Goal: Check status: Check status

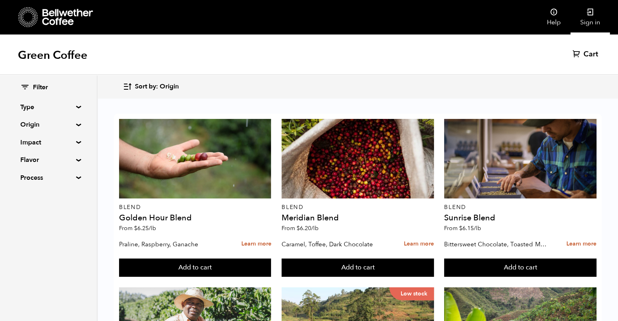
click at [595, 19] on link "Sign in" at bounding box center [589, 17] width 39 height 35
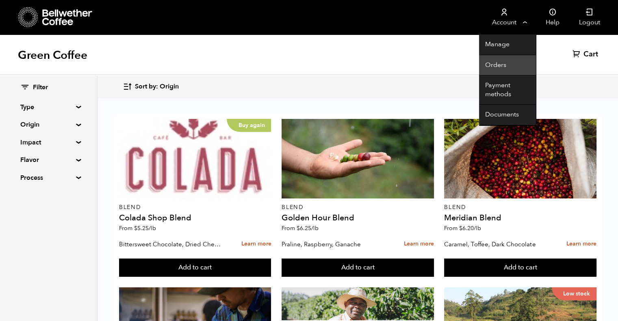
click at [498, 65] on link "Orders" at bounding box center [507, 65] width 57 height 21
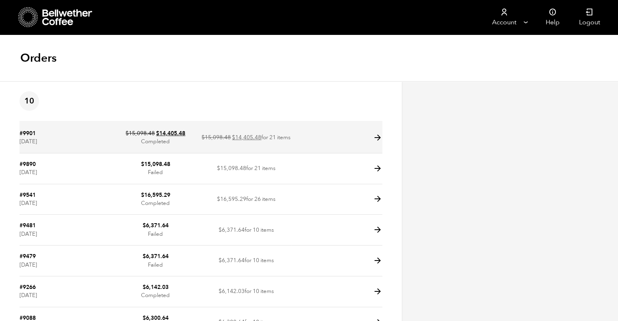
click at [361, 143] on td at bounding box center [336, 138] width 91 height 31
click at [380, 137] on icon at bounding box center [377, 137] width 9 height 9
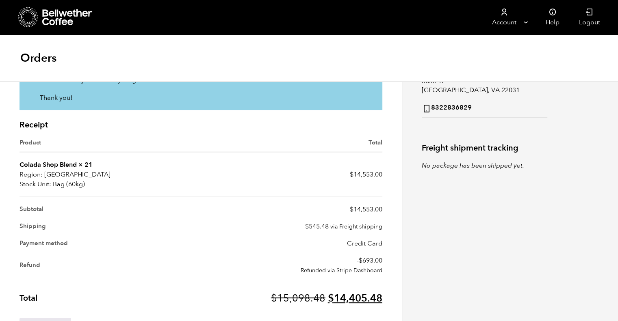
scroll to position [203, 0]
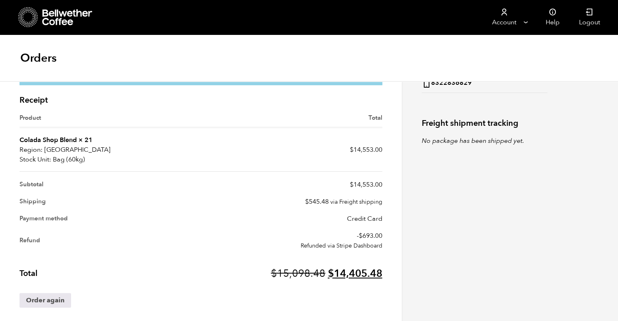
click at [70, 137] on link "Colada Shop Blend" at bounding box center [47, 140] width 57 height 9
